Goal: Task Accomplishment & Management: Manage account settings

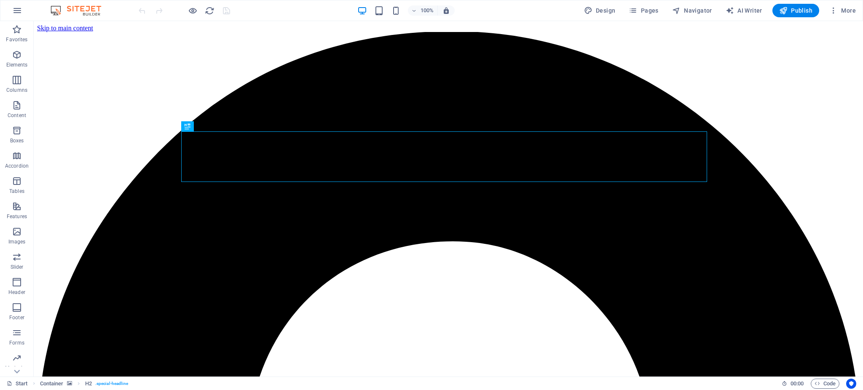
scroll to position [260, 0]
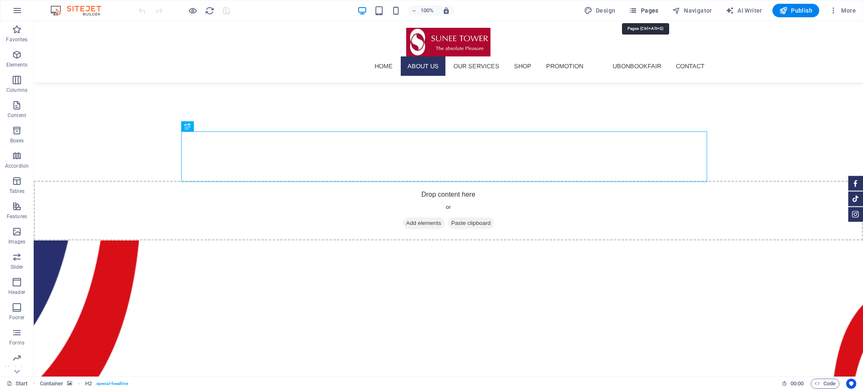
click at [651, 10] on span "Pages" at bounding box center [642, 10] width 29 height 8
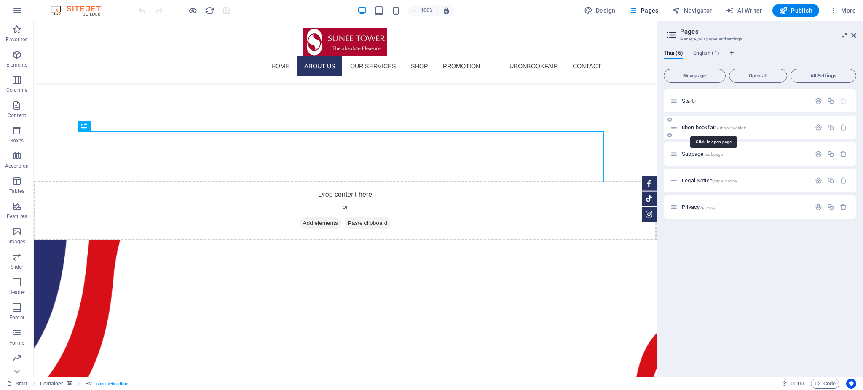
click at [703, 126] on span "ubon-bookfair /ubon-bookfair" at bounding box center [714, 127] width 64 height 6
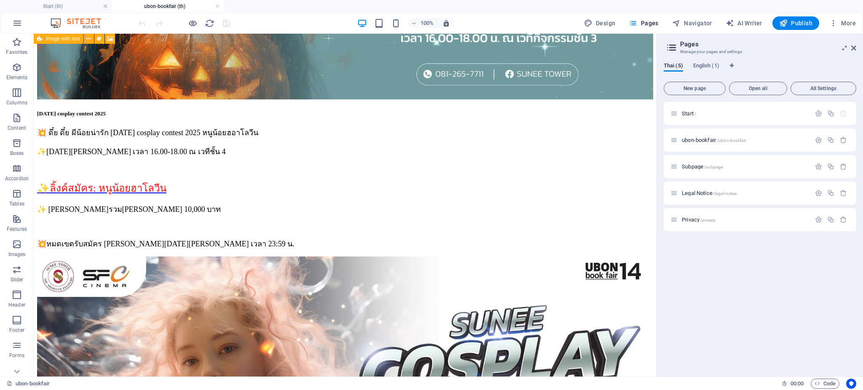
scroll to position [1629, 0]
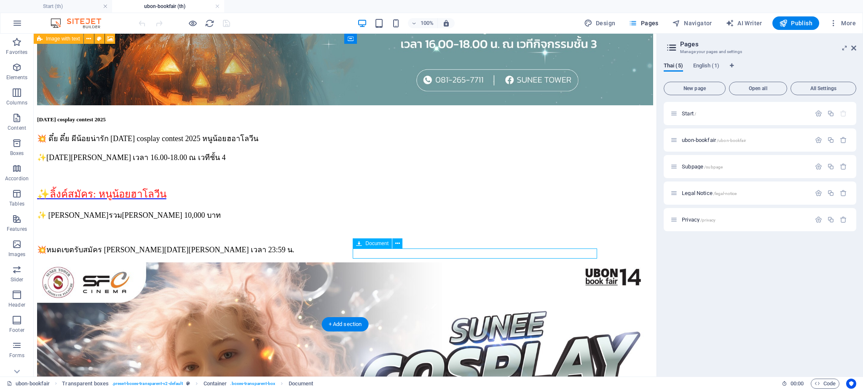
scroll to position [1650, 0]
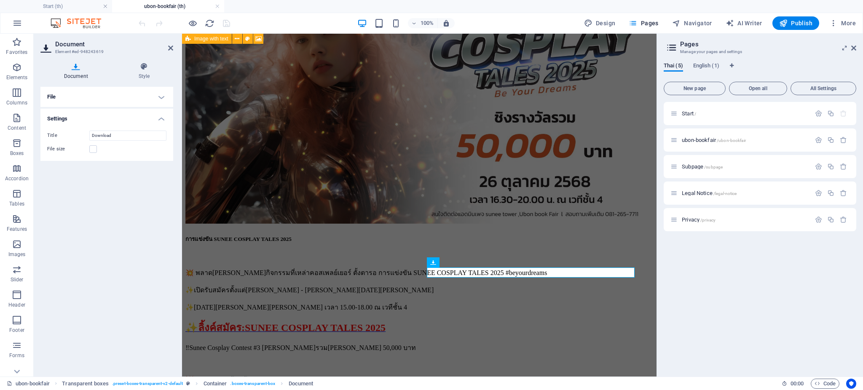
click at [78, 68] on icon at bounding box center [75, 66] width 71 height 8
click at [76, 66] on icon at bounding box center [75, 66] width 71 height 8
click at [102, 131] on input "Download" at bounding box center [127, 136] width 77 height 10
click at [92, 152] on label at bounding box center [93, 149] width 8 height 8
click at [0, 0] on input "File size" at bounding box center [0, 0] width 0 height 0
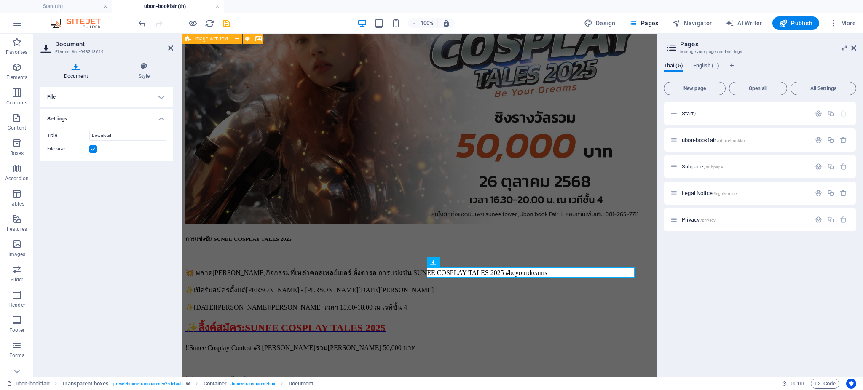
click at [92, 149] on label at bounding box center [93, 149] width 8 height 8
click at [0, 0] on input "File size" at bounding box center [0, 0] width 0 height 0
click at [114, 128] on div "Title Download File size" at bounding box center [106, 142] width 133 height 37
click at [131, 74] on h4 "Style" at bounding box center [144, 71] width 58 height 18
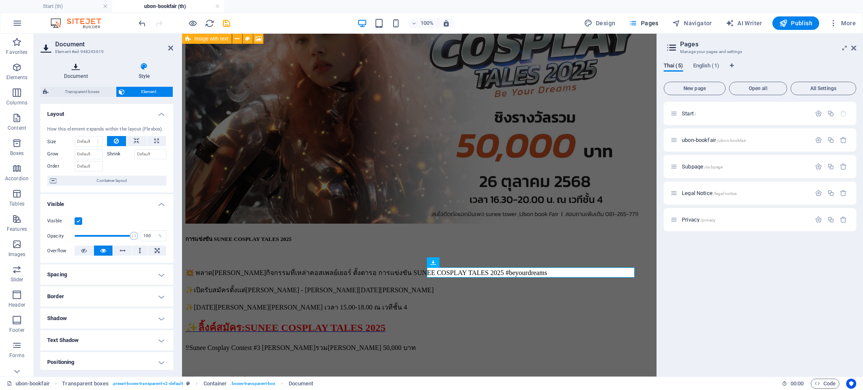
click at [73, 78] on h4 "Document" at bounding box center [77, 71] width 75 height 18
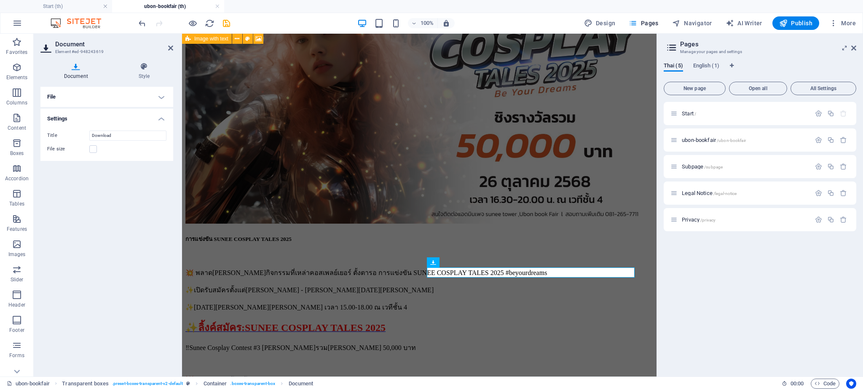
click at [92, 46] on h2 "Document" at bounding box center [114, 44] width 118 height 8
click at [57, 99] on h4 "File" at bounding box center [106, 97] width 133 height 20
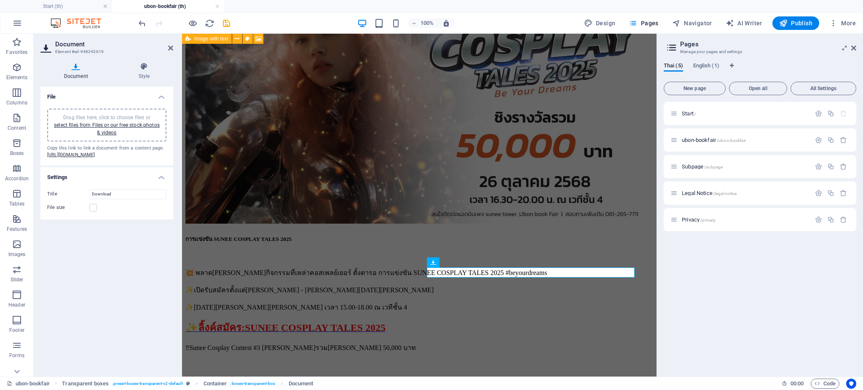
click at [100, 120] on span "Drag files here, click to choose files or select files from Files or our free s…" at bounding box center [107, 125] width 106 height 21
click at [227, 22] on icon "save" at bounding box center [227, 24] width 10 height 10
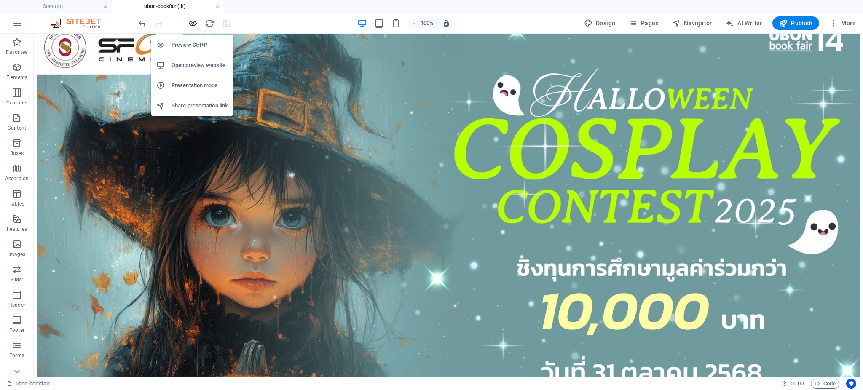
click at [191, 24] on icon "button" at bounding box center [193, 24] width 10 height 10
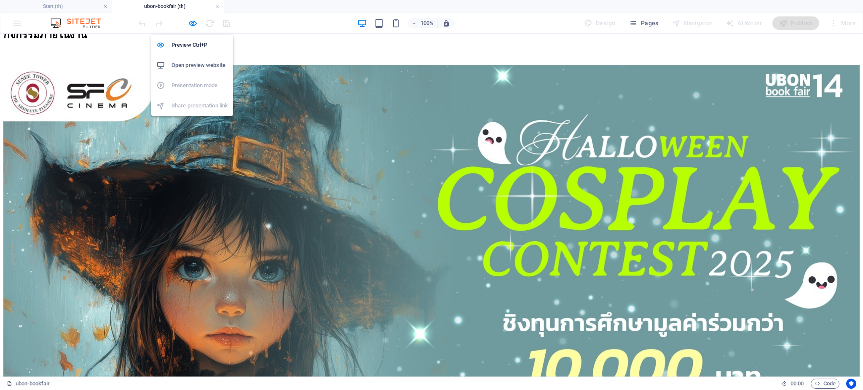
click at [191, 64] on h6 "Open preview website" at bounding box center [199, 65] width 56 height 10
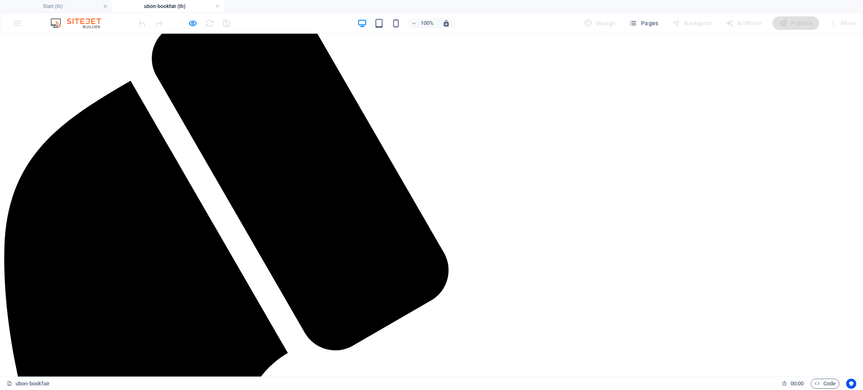
scroll to position [0, 0]
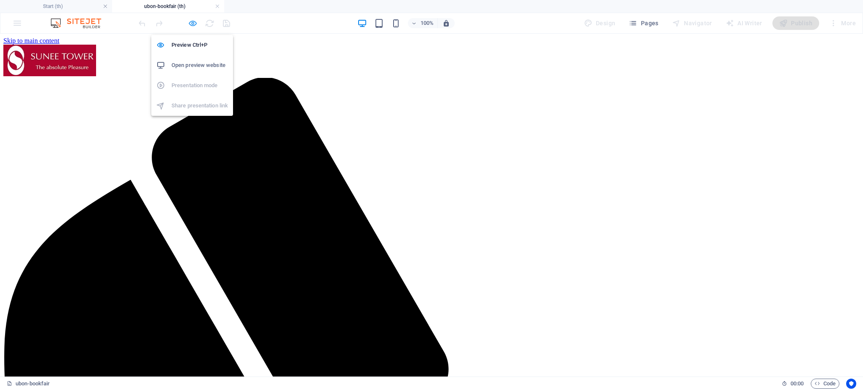
click at [191, 22] on icon "button" at bounding box center [193, 24] width 10 height 10
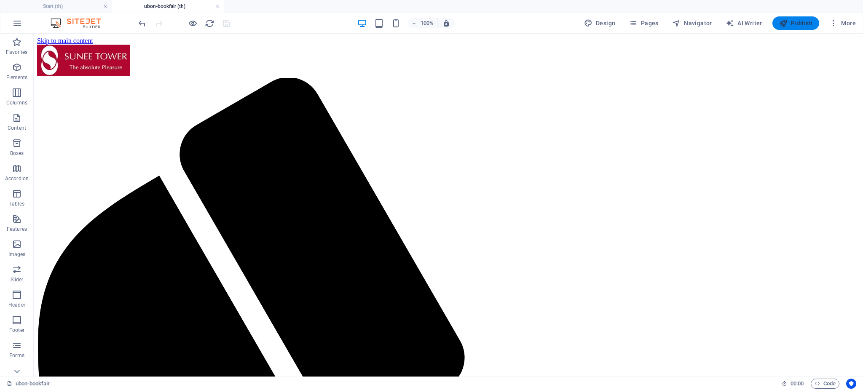
click at [799, 23] on span "Publish" at bounding box center [795, 23] width 33 height 8
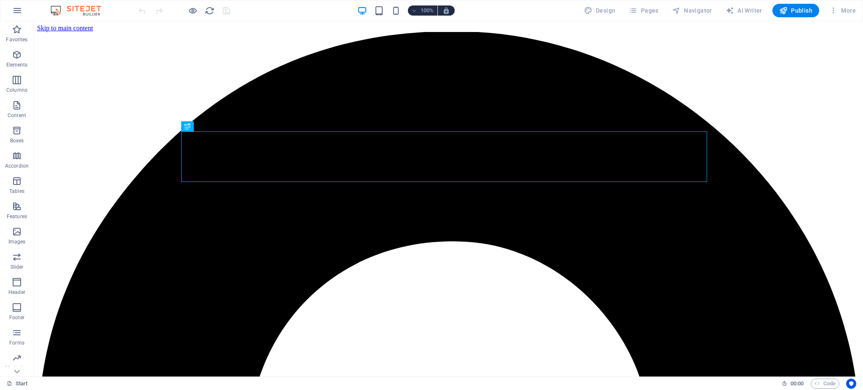
scroll to position [260, 0]
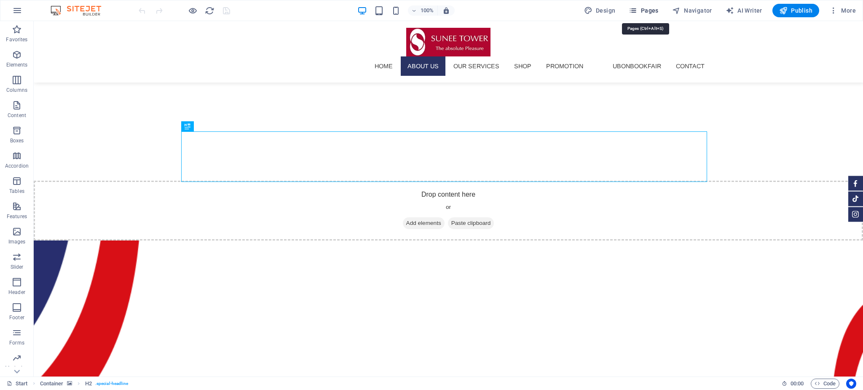
click at [646, 10] on span "Pages" at bounding box center [642, 10] width 29 height 8
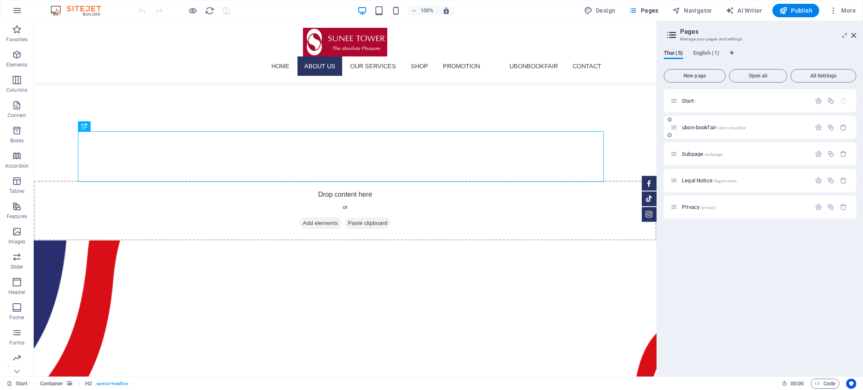
click at [697, 124] on div "ubon-bookfair /ubon-bookfair" at bounding box center [740, 128] width 140 height 10
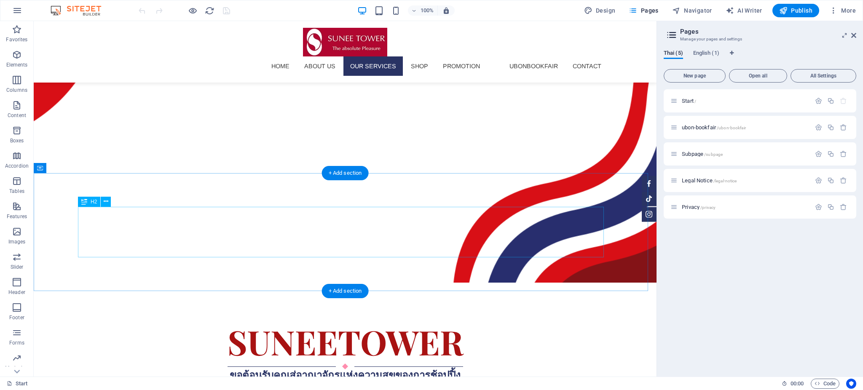
scroll to position [597, 0]
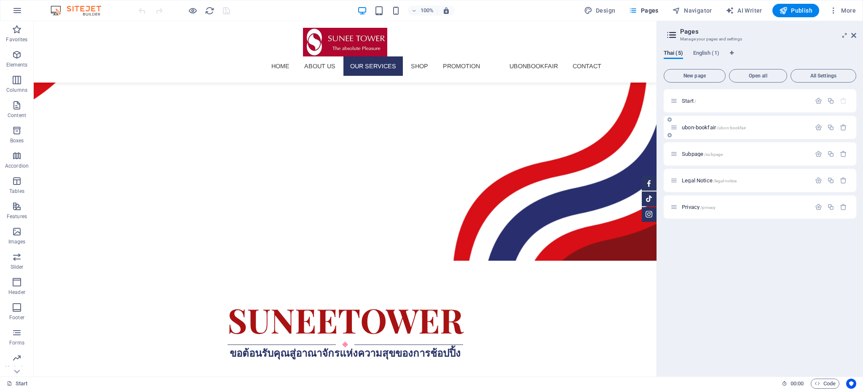
click at [699, 130] on span "ubon-bookfair /ubon-bookfair" at bounding box center [714, 127] width 64 height 6
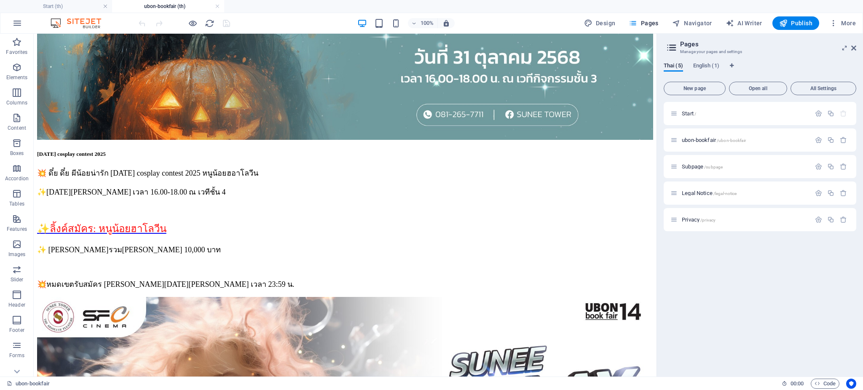
scroll to position [1603, 0]
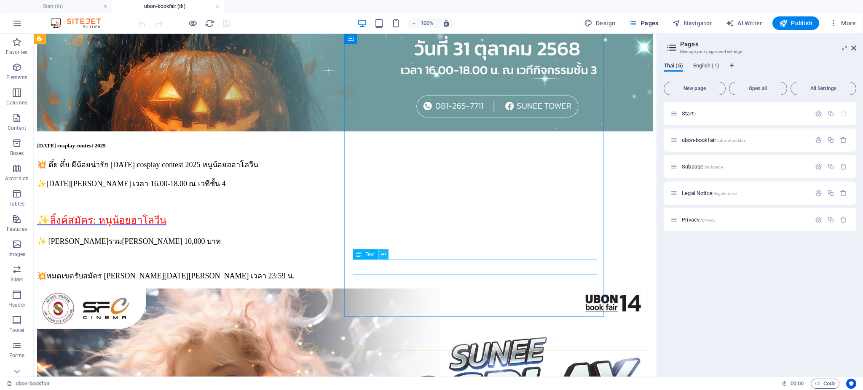
click at [380, 255] on button at bounding box center [383, 254] width 10 height 10
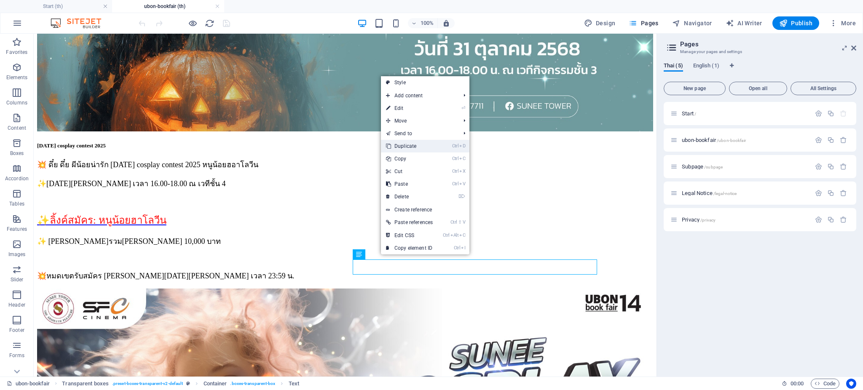
click at [412, 148] on link "Ctrl D Duplicate" at bounding box center [409, 146] width 57 height 13
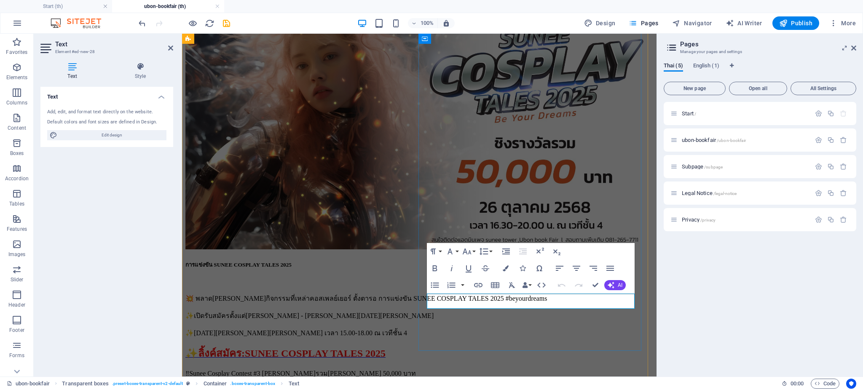
drag, startPoint x: 611, startPoint y: 301, endPoint x: 412, endPoint y: 302, distance: 198.8
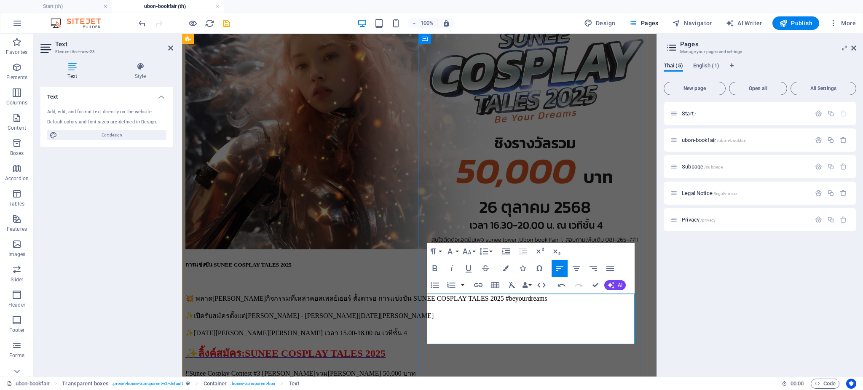
scroll to position [562, 3]
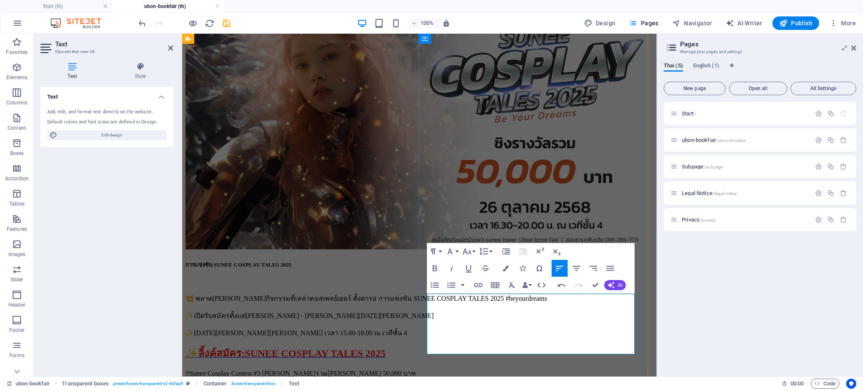
scroll to position [0, 3]
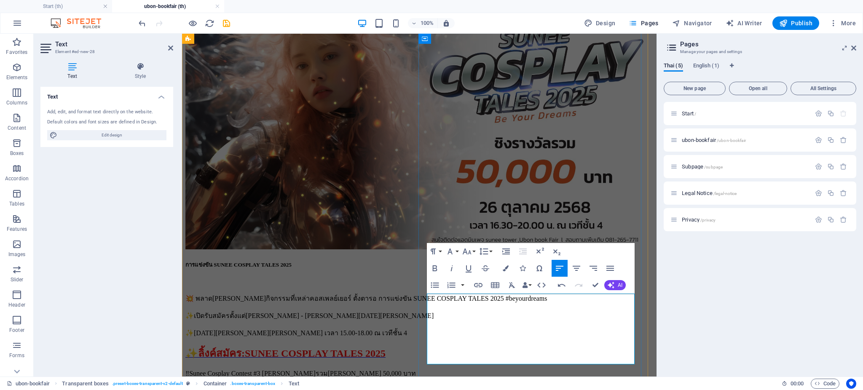
drag, startPoint x: 505, startPoint y: 329, endPoint x: 428, endPoint y: 329, distance: 77.1
drag, startPoint x: 509, startPoint y: 297, endPoint x: 412, endPoint y: 301, distance: 97.4
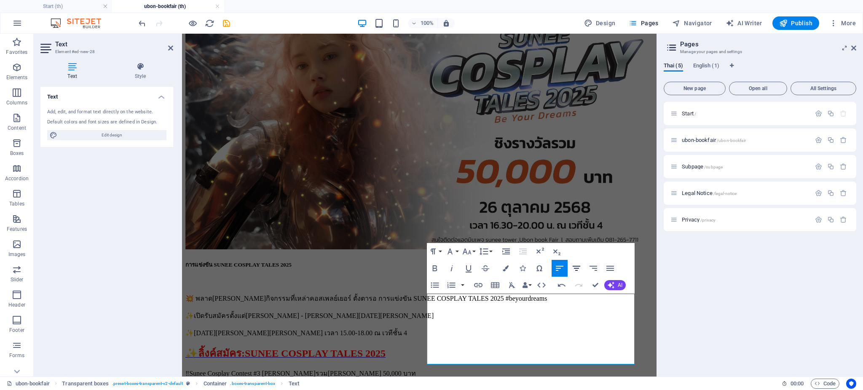
click at [576, 268] on icon "button" at bounding box center [576, 268] width 8 height 5
click at [454, 250] on icon "button" at bounding box center [450, 251] width 10 height 10
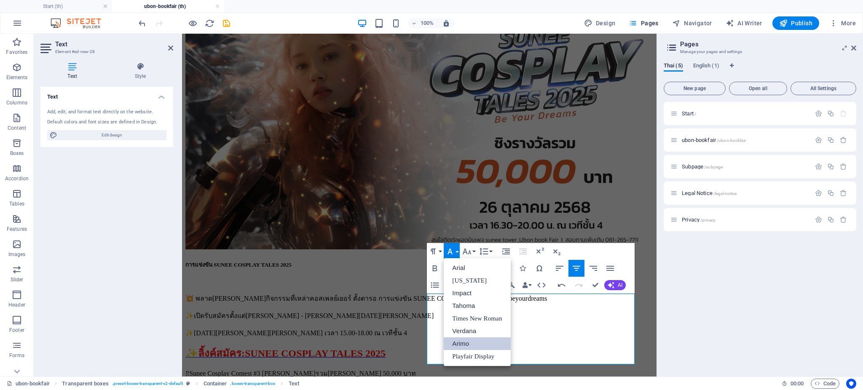
scroll to position [0, 0]
click at [471, 252] on icon "button" at bounding box center [467, 251] width 10 height 10
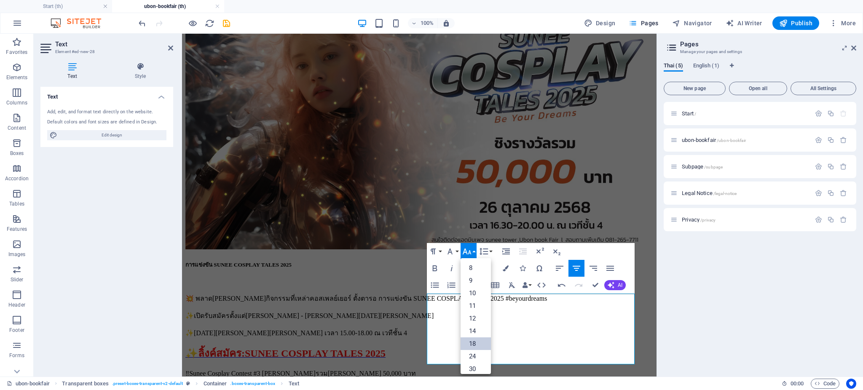
click at [473, 342] on link "18" at bounding box center [475, 343] width 30 height 13
click at [473, 248] on button "Font Size" at bounding box center [468, 251] width 16 height 17
click at [473, 313] on link "36" at bounding box center [475, 314] width 30 height 13
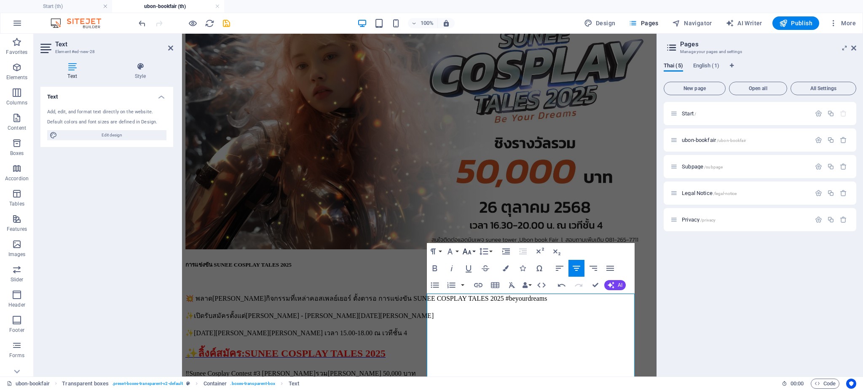
click at [468, 251] on icon "button" at bounding box center [467, 251] width 10 height 10
click at [470, 272] on link "18" at bounding box center [475, 276] width 30 height 13
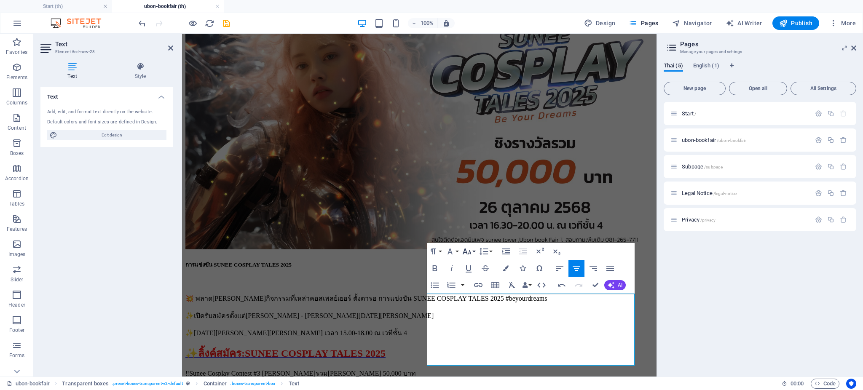
click at [473, 255] on button "Font Size" at bounding box center [468, 251] width 16 height 17
click at [470, 286] on link "24" at bounding box center [475, 288] width 30 height 13
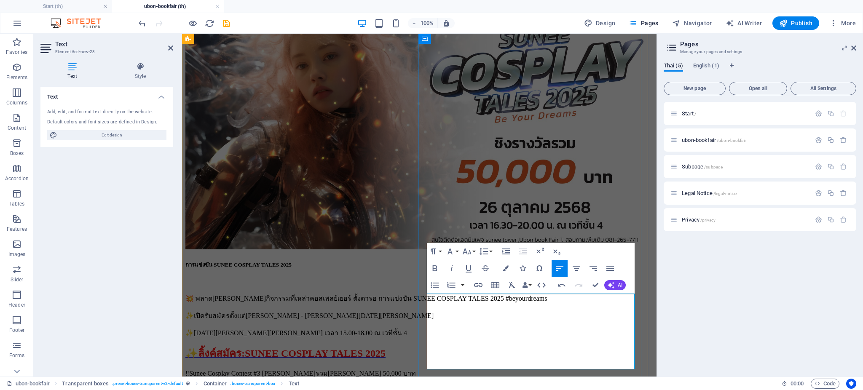
drag, startPoint x: 493, startPoint y: 344, endPoint x: 415, endPoint y: 316, distance: 83.0
click at [577, 266] on icon "button" at bounding box center [576, 268] width 10 height 10
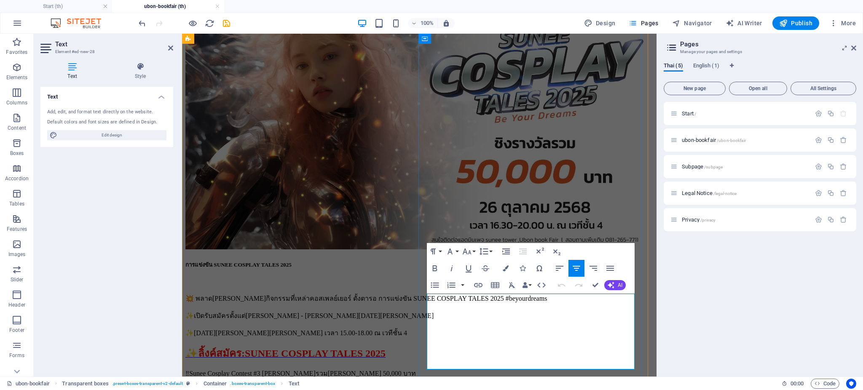
click at [575, 265] on icon "button" at bounding box center [576, 268] width 10 height 10
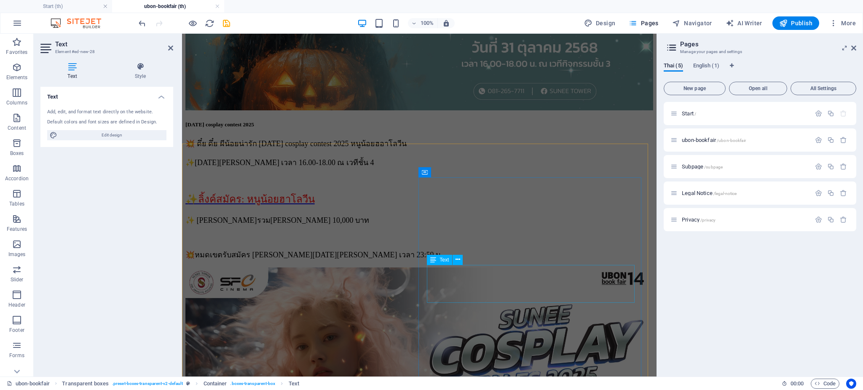
scroll to position [1119, 0]
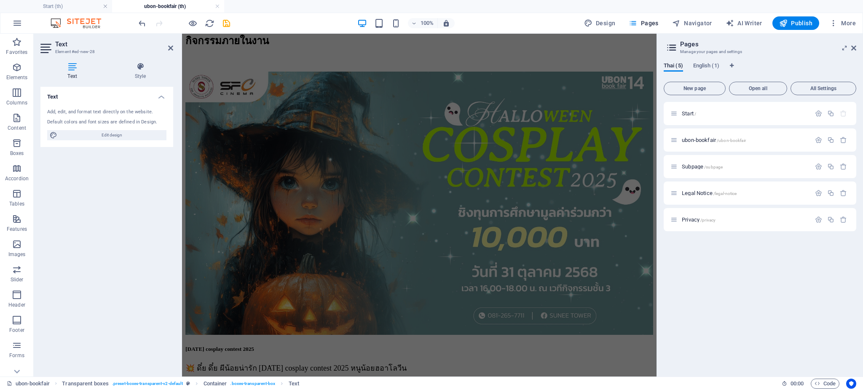
click at [219, 21] on div at bounding box center [184, 22] width 94 height 13
click at [225, 24] on icon "save" at bounding box center [227, 24] width 10 height 10
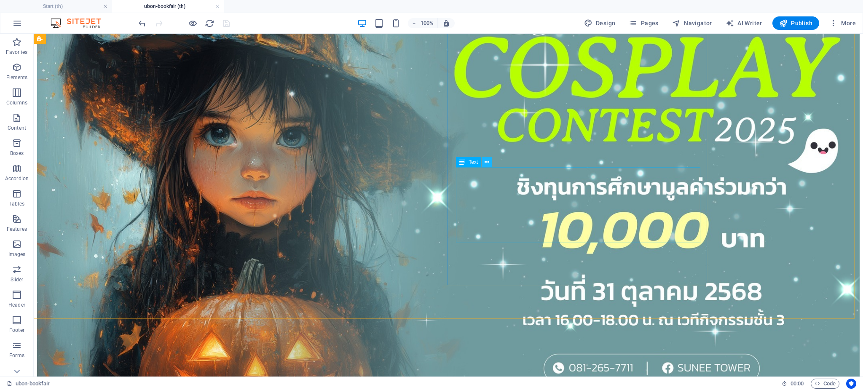
click at [484, 161] on icon at bounding box center [486, 162] width 5 height 9
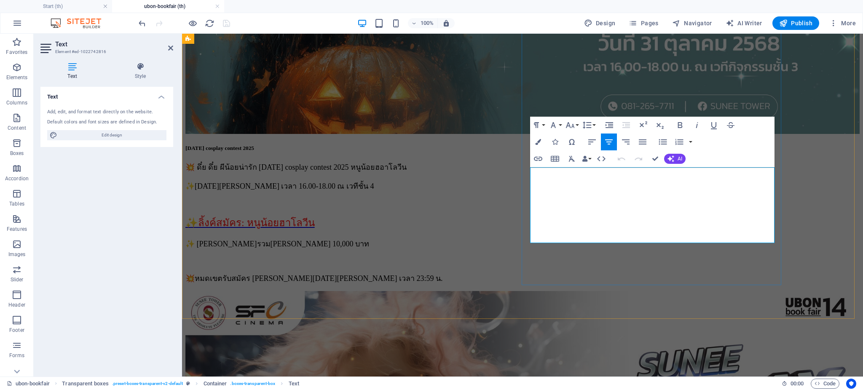
drag, startPoint x: 611, startPoint y: 184, endPoint x: 719, endPoint y: 230, distance: 118.0
drag, startPoint x: 579, startPoint y: 230, endPoint x: 724, endPoint y: 226, distance: 145.4
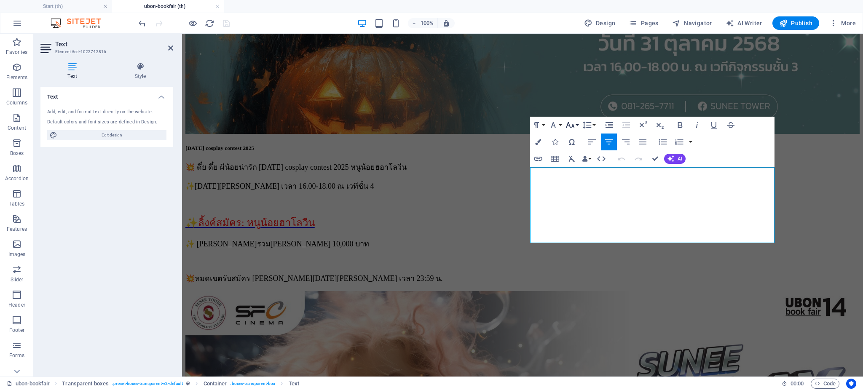
click at [577, 123] on button "Font Size" at bounding box center [572, 125] width 16 height 17
click at [572, 202] on link "14" at bounding box center [579, 204] width 30 height 13
click at [576, 123] on button "Font Size" at bounding box center [572, 125] width 16 height 17
click at [569, 209] on link "60" at bounding box center [579, 212] width 30 height 13
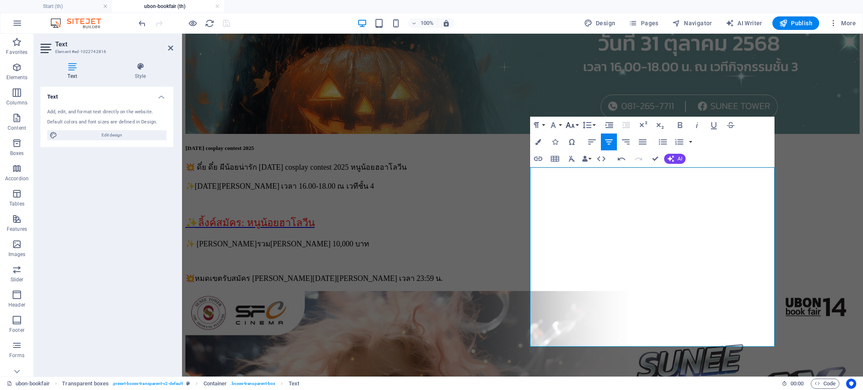
click at [577, 125] on button "Font Size" at bounding box center [572, 125] width 16 height 17
click at [576, 170] on link "30" at bounding box center [579, 174] width 30 height 13
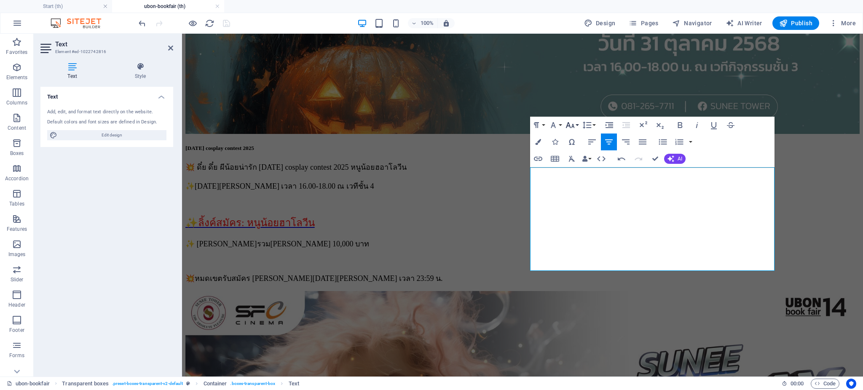
click at [575, 123] on button "Font Size" at bounding box center [572, 125] width 16 height 17
click at [574, 158] on link "24" at bounding box center [579, 162] width 30 height 13
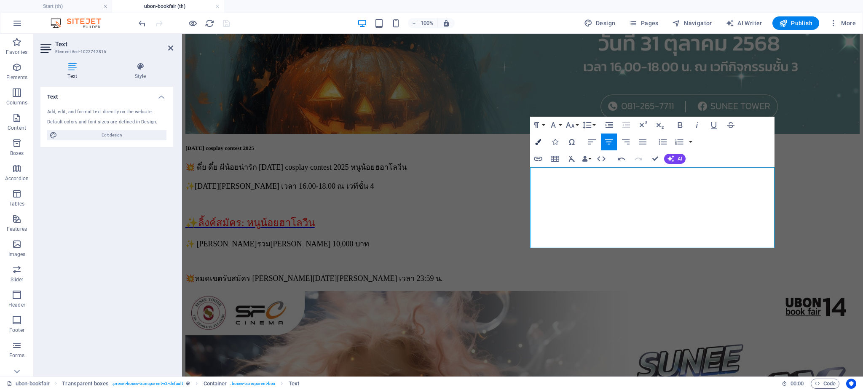
click at [538, 140] on icon "button" at bounding box center [538, 142] width 6 height 6
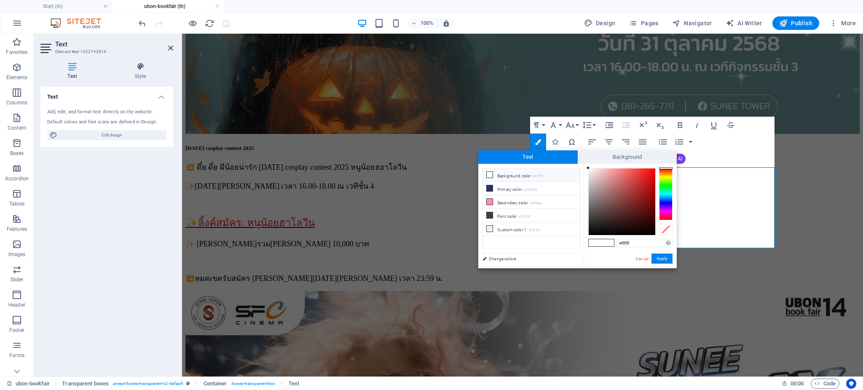
type input "#f71b1b"
click at [647, 170] on div at bounding box center [621, 201] width 67 height 67
click at [661, 256] on button "Apply" at bounding box center [661, 259] width 21 height 10
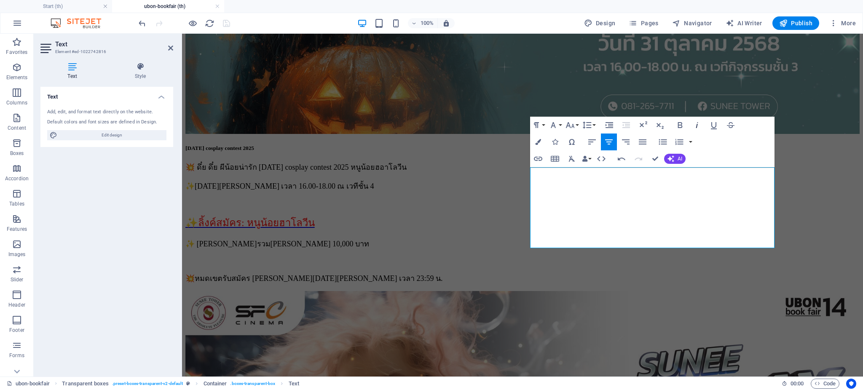
click at [696, 126] on icon "button" at bounding box center [697, 125] width 2 height 6
click at [110, 255] on div "Text Add, edit, and format text directly on the website. Default colors and fon…" at bounding box center [106, 228] width 133 height 283
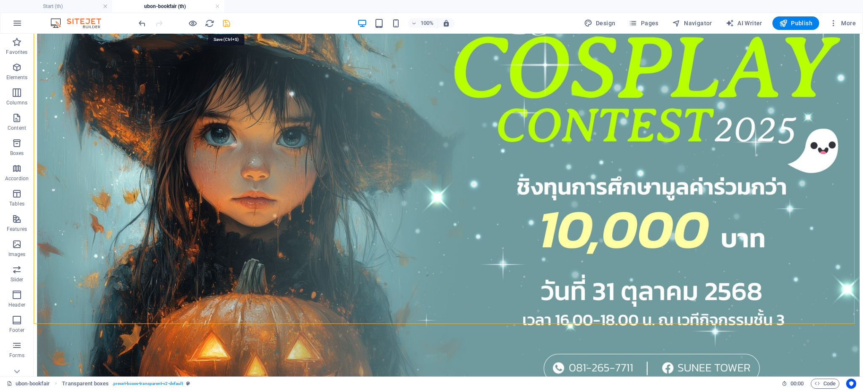
click at [228, 20] on icon "save" at bounding box center [227, 24] width 10 height 10
click at [796, 19] on span "Publish" at bounding box center [795, 23] width 33 height 8
